Goal: Task Accomplishment & Management: Use online tool/utility

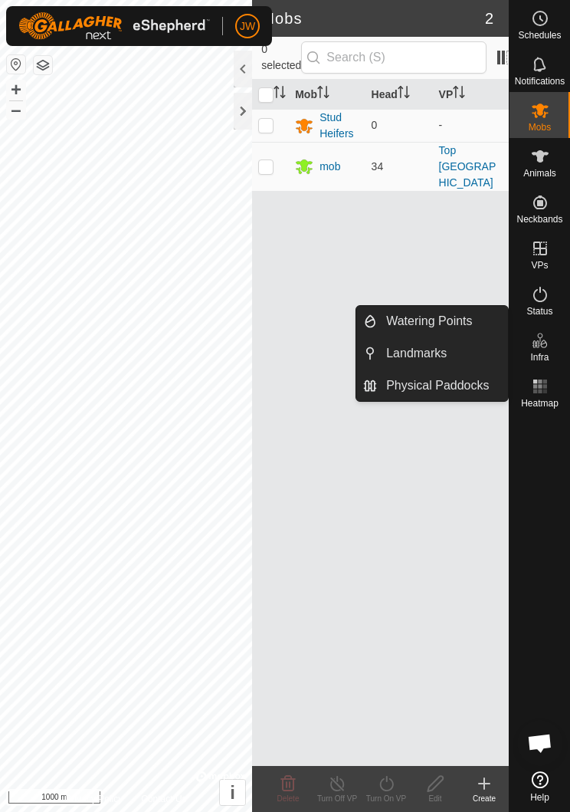
click at [435, 313] on span "Watering Points" at bounding box center [429, 321] width 86 height 18
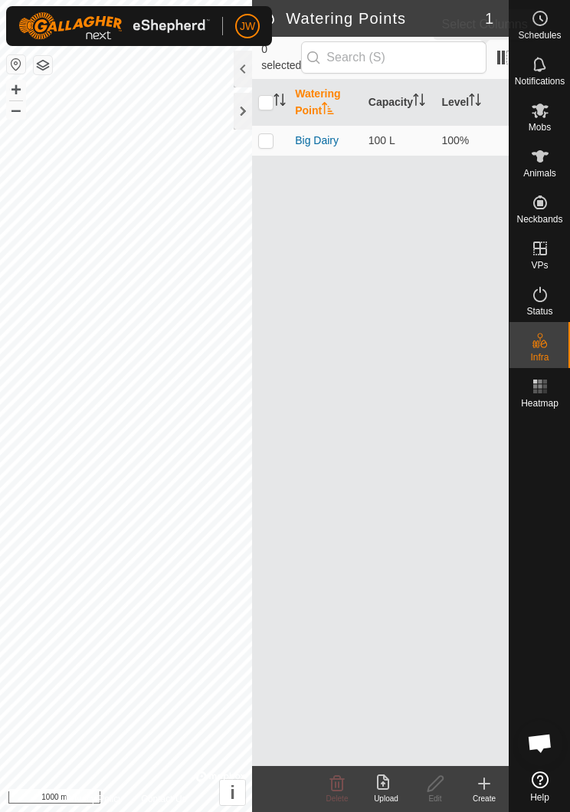
click at [492, 54] on span at bounding box center [504, 57] width 25 height 25
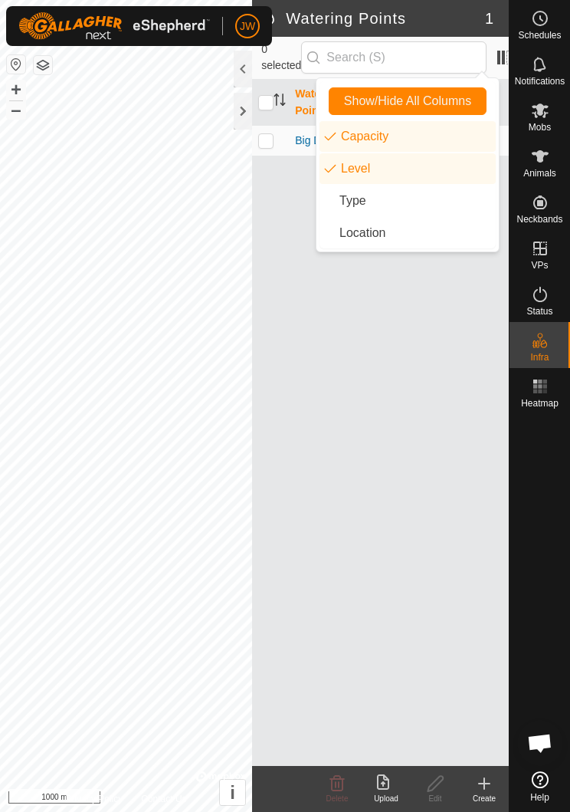
click at [415, 300] on div "Watering Point Capacity Level Big Dairy 100 L 100%" at bounding box center [380, 423] width 257 height 686
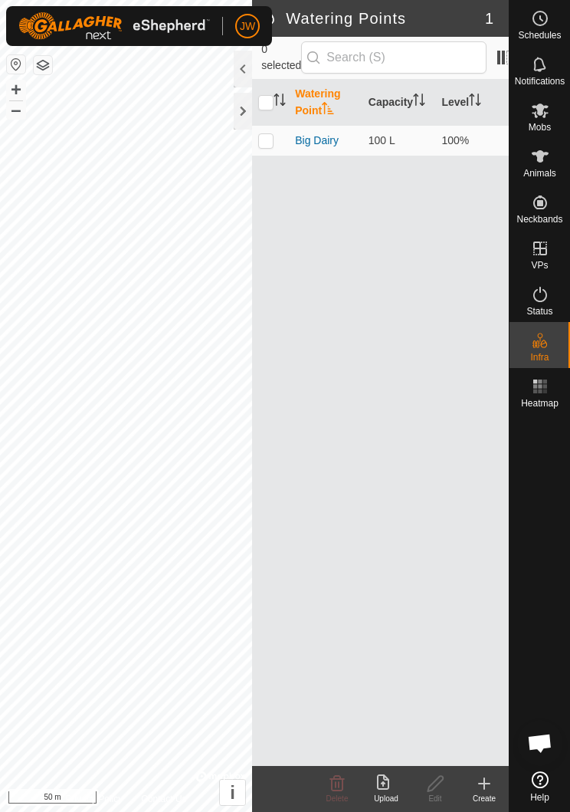
click at [486, 789] on icon at bounding box center [484, 783] width 18 height 18
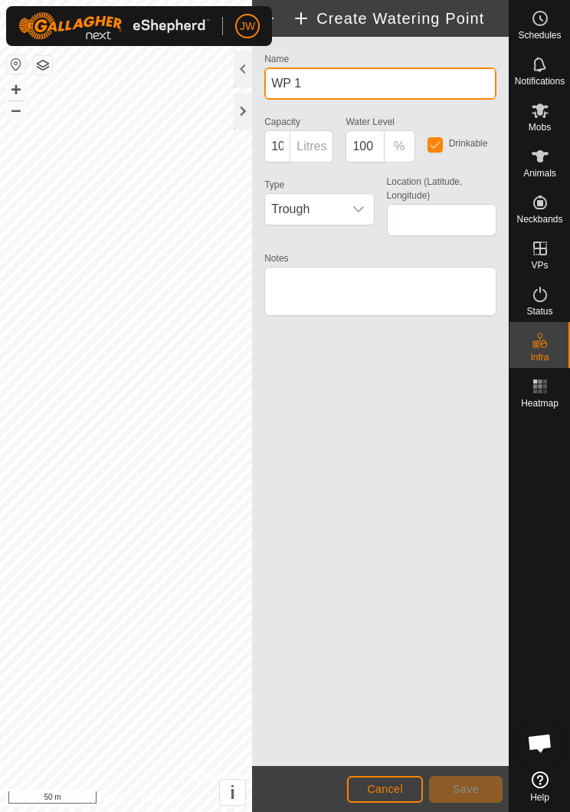
click at [380, 77] on input "WP 1" at bounding box center [380, 83] width 232 height 32
type input "W"
type input "Top Windmill"
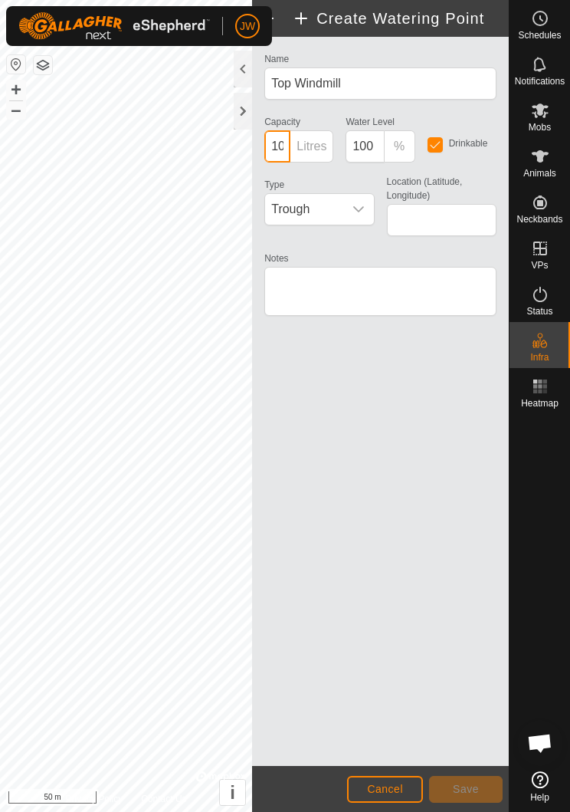
click at [281, 147] on input "100" at bounding box center [277, 146] width 26 height 32
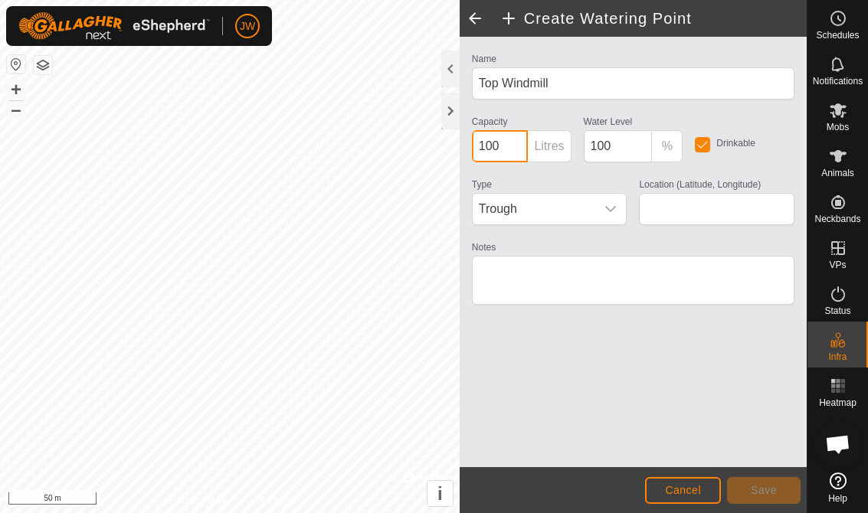
click at [503, 143] on input "100" at bounding box center [500, 146] width 57 height 32
type input "1"
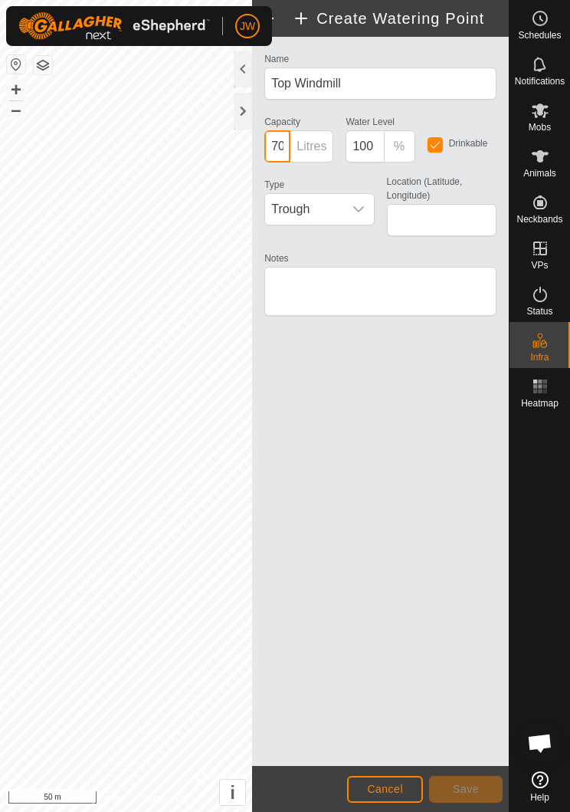
type input "700"
click at [307, 200] on span "Trough" at bounding box center [303, 209] width 77 height 31
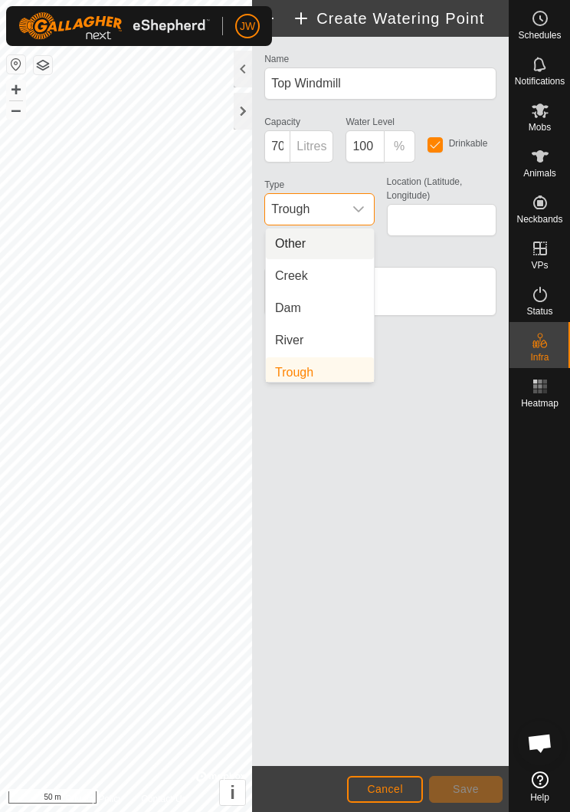
scroll to position [6, 0]
click at [284, 356] on li "Trough" at bounding box center [320, 366] width 108 height 31
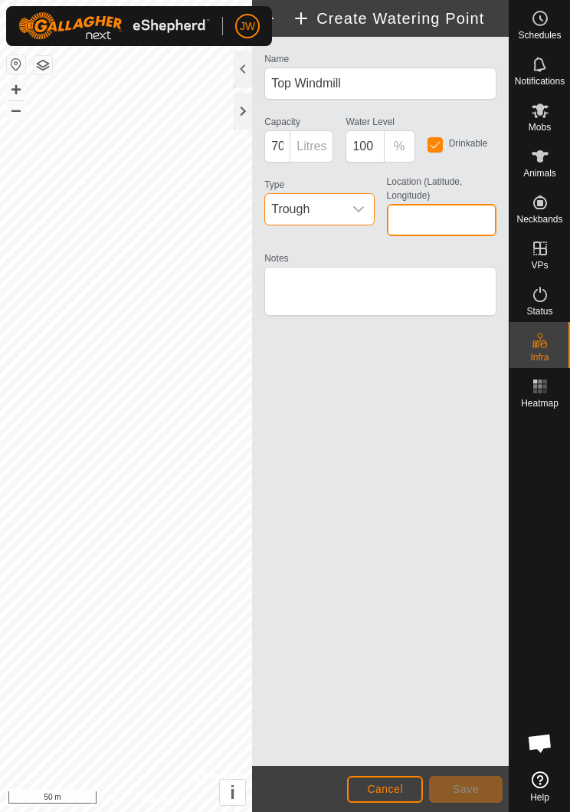
click at [415, 218] on input "Location (Latitude, Longitude)" at bounding box center [442, 220] width 110 height 32
click at [340, 369] on div "Name Top Windmill Capacity 700 Litres Water Level 100 % Drinkable Type Trough L…" at bounding box center [380, 401] width 257 height 729
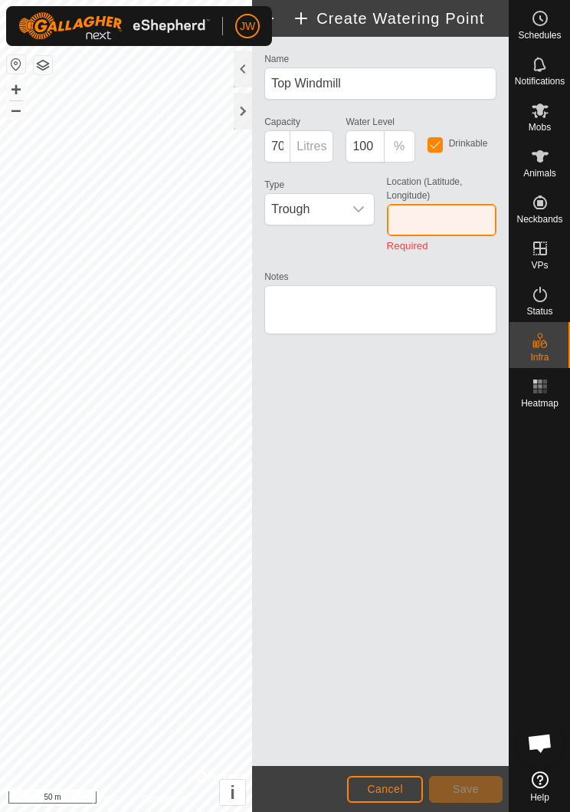
click at [414, 215] on input "Location (Latitude, Longitude)" at bounding box center [442, 220] width 110 height 32
type input "-33.661991, 121.860476"
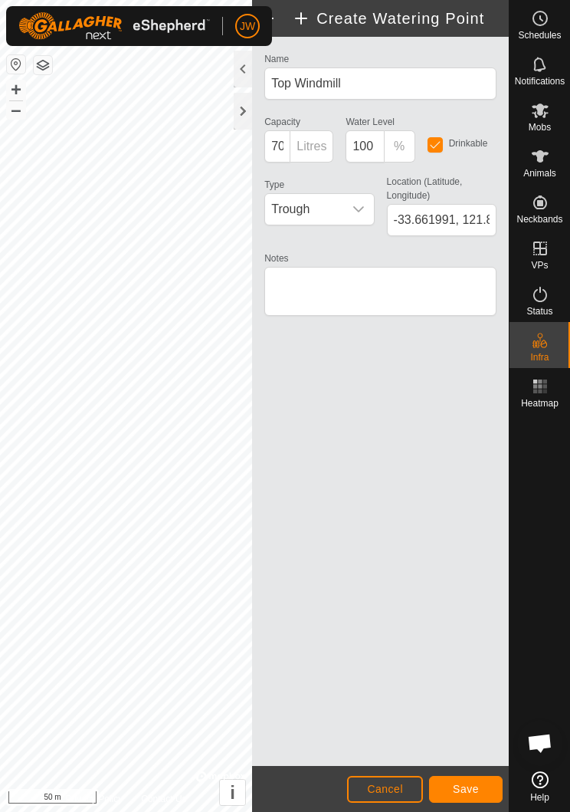
click at [468, 788] on span "Save" at bounding box center [466, 788] width 26 height 12
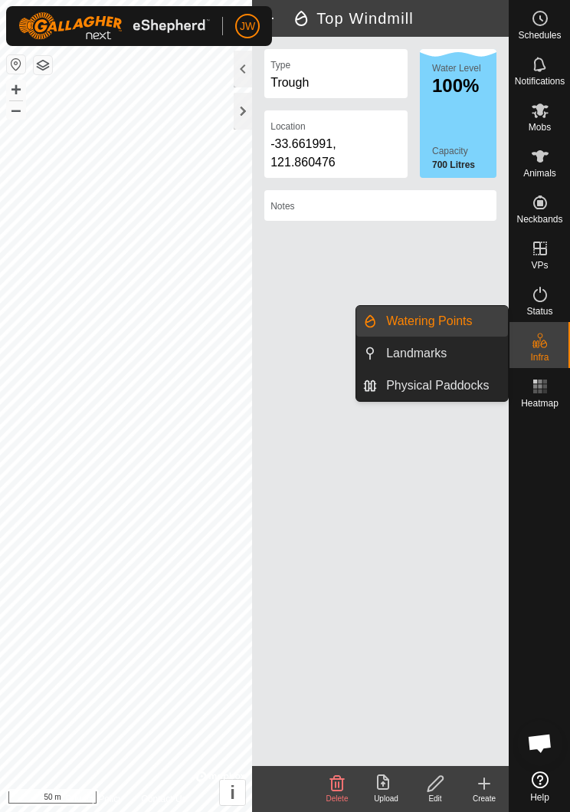
click at [465, 318] on span "Watering Points" at bounding box center [429, 321] width 86 height 18
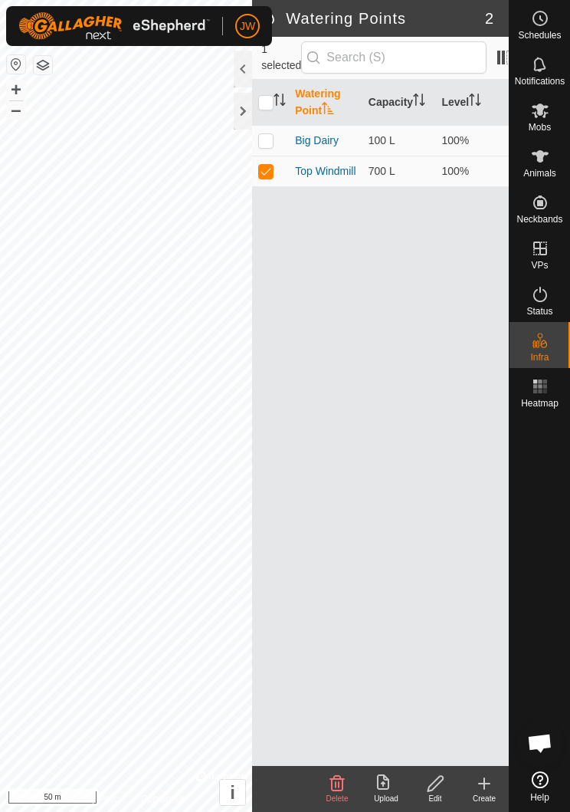
click at [395, 528] on div "Watering Point Capacity Level Big Dairy 100 L 100% Top Windmill 700 L 100%" at bounding box center [380, 423] width 257 height 686
click at [542, 19] on icon at bounding box center [540, 18] width 18 height 18
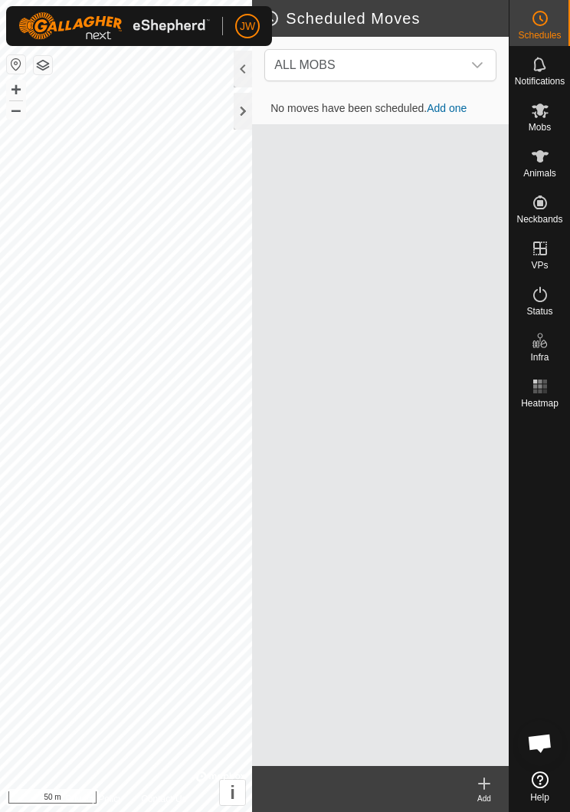
click at [544, 293] on icon at bounding box center [540, 294] width 18 height 18
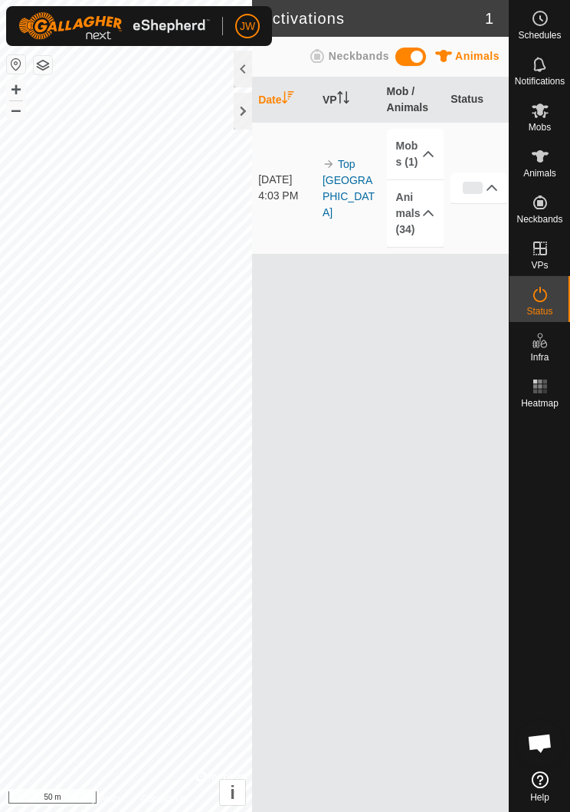
click at [163, 19] on img at bounding box center [114, 26] width 192 height 28
click at [236, 111] on div at bounding box center [243, 111] width 18 height 37
click at [245, 102] on div at bounding box center [243, 111] width 18 height 37
